Goal: Information Seeking & Learning: Learn about a topic

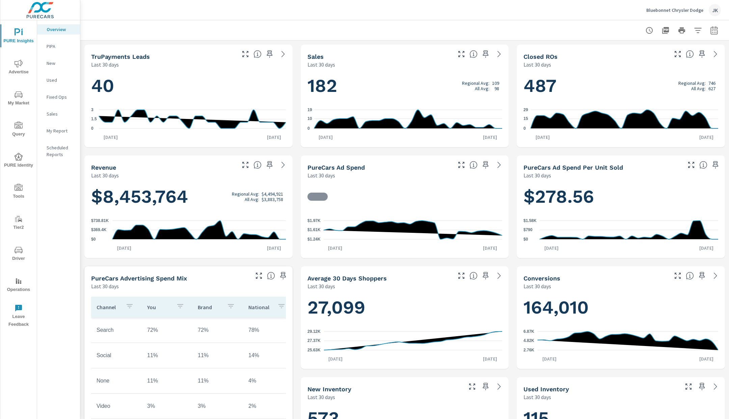
scroll to position [0, 0]
click at [21, 63] on icon "nav menu" at bounding box center [19, 63] width 8 height 8
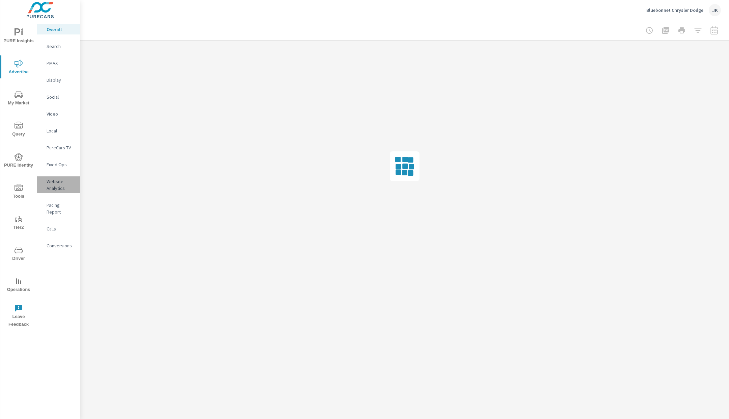
click at [54, 184] on p "Website Analytics" at bounding box center [61, 185] width 28 height 14
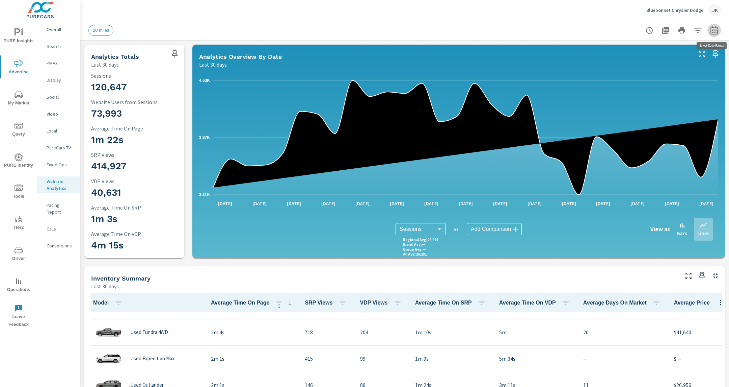
click at [712, 32] on icon "button" at bounding box center [714, 30] width 8 height 8
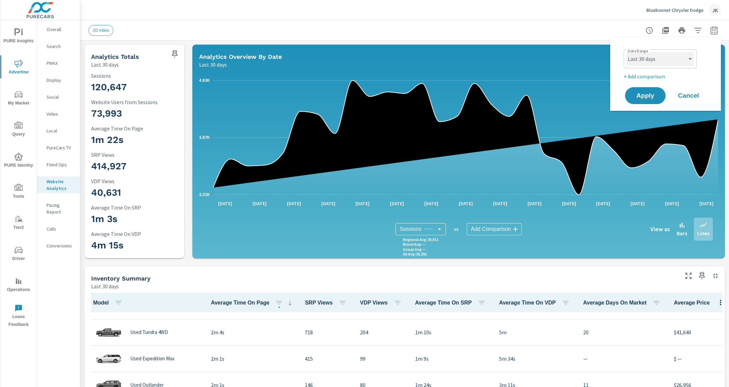
click at [668, 61] on select "Custom Yesterday Last week Last 7 days Last 14 days Last 30 days Last 45 days L…" at bounding box center [661, 59] width 68 height 14
select select "Last month"
click at [650, 93] on span "Apply" at bounding box center [646, 96] width 28 height 6
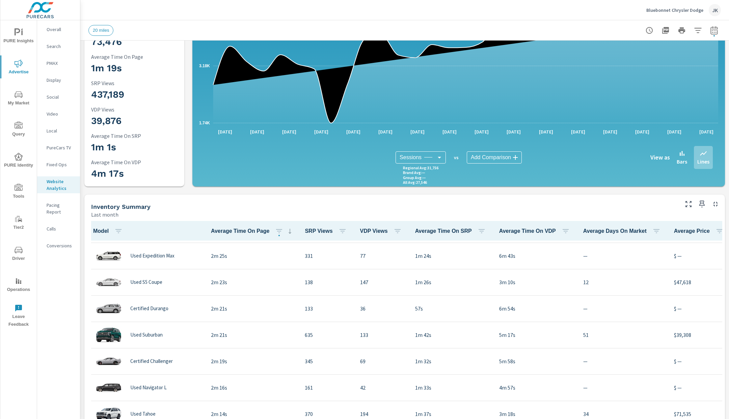
scroll to position [286, 0]
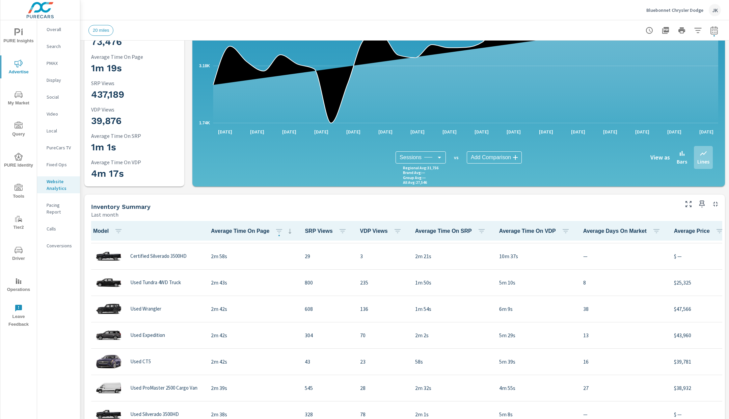
scroll to position [75, 0]
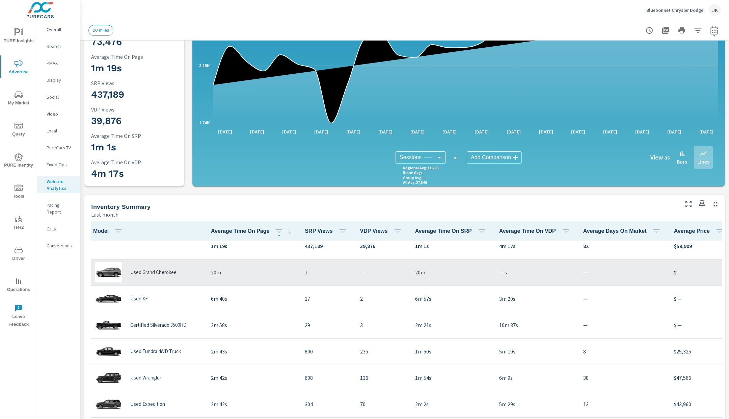
scroll to position [6, 0]
click at [159, 277] on div "Used Grand Cherokee" at bounding box center [147, 274] width 108 height 20
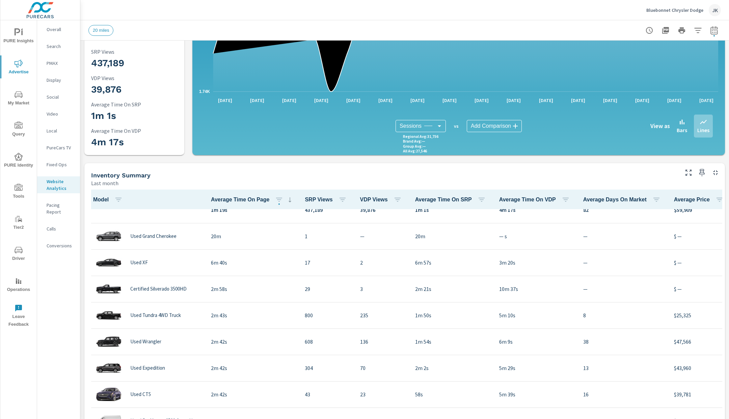
scroll to position [22, 0]
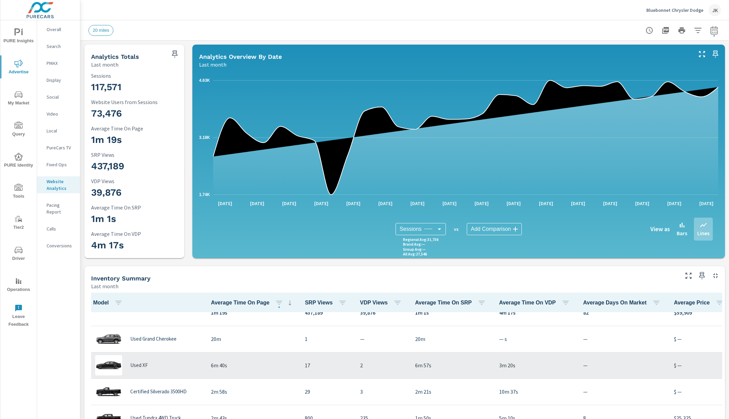
scroll to position [10, 0]
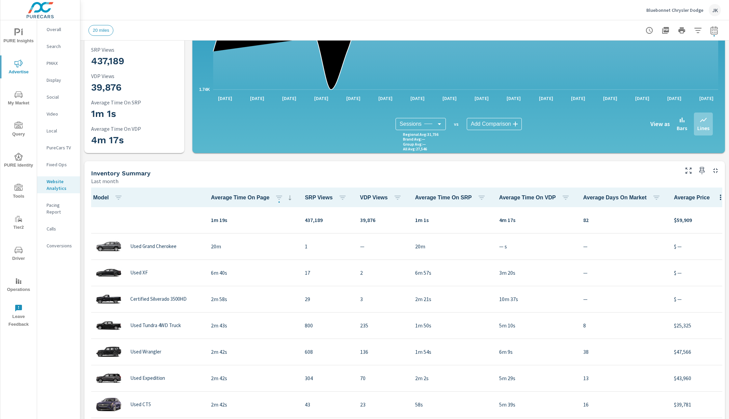
scroll to position [106, 0]
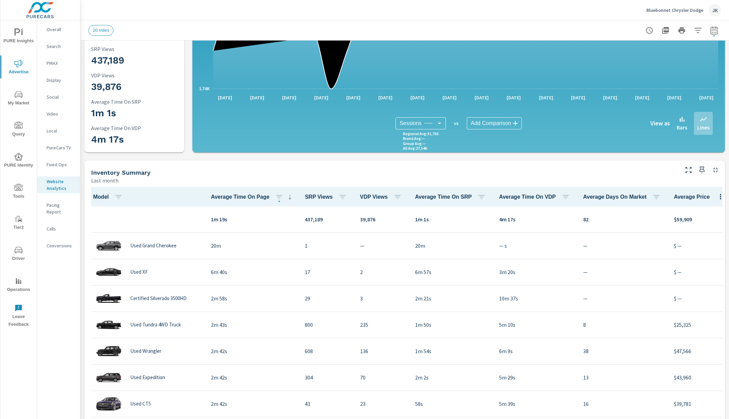
click at [114, 127] on p "Average Time On VDP" at bounding box center [135, 128] width 89 height 6
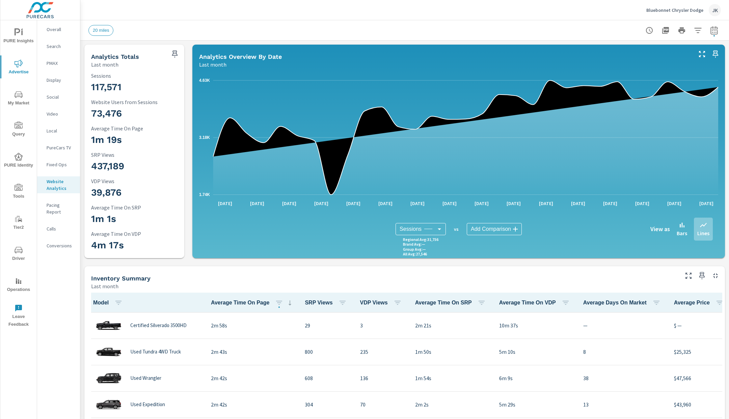
scroll to position [78, 0]
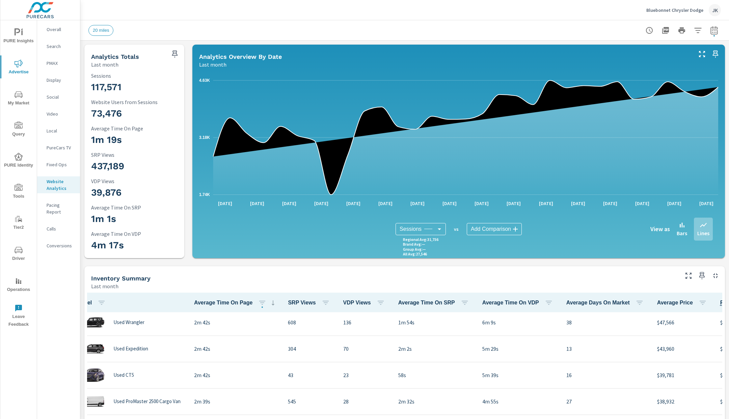
scroll to position [134, 4]
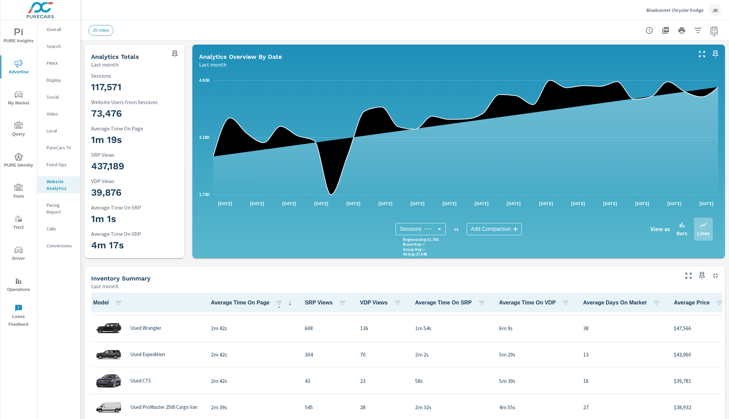
scroll to position [128, 0]
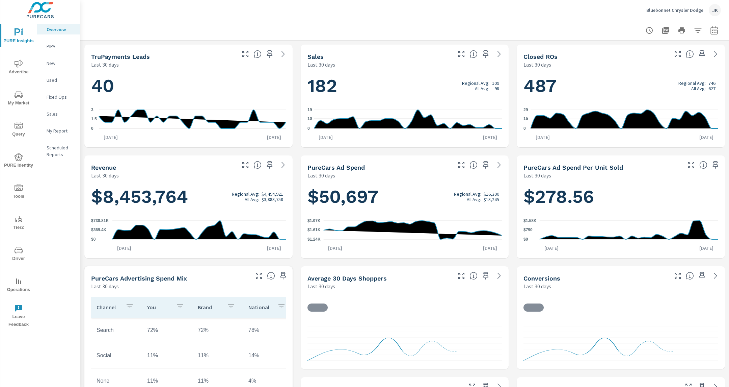
click at [23, 127] on span "Query" at bounding box center [18, 130] width 32 height 17
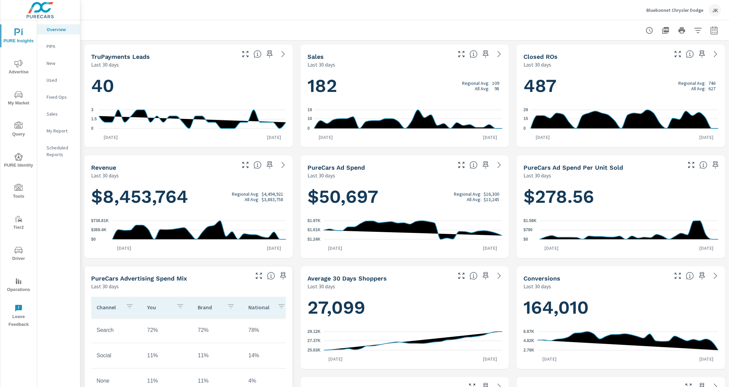
scroll to position [0, 0]
